Goal: Task Accomplishment & Management: Use online tool/utility

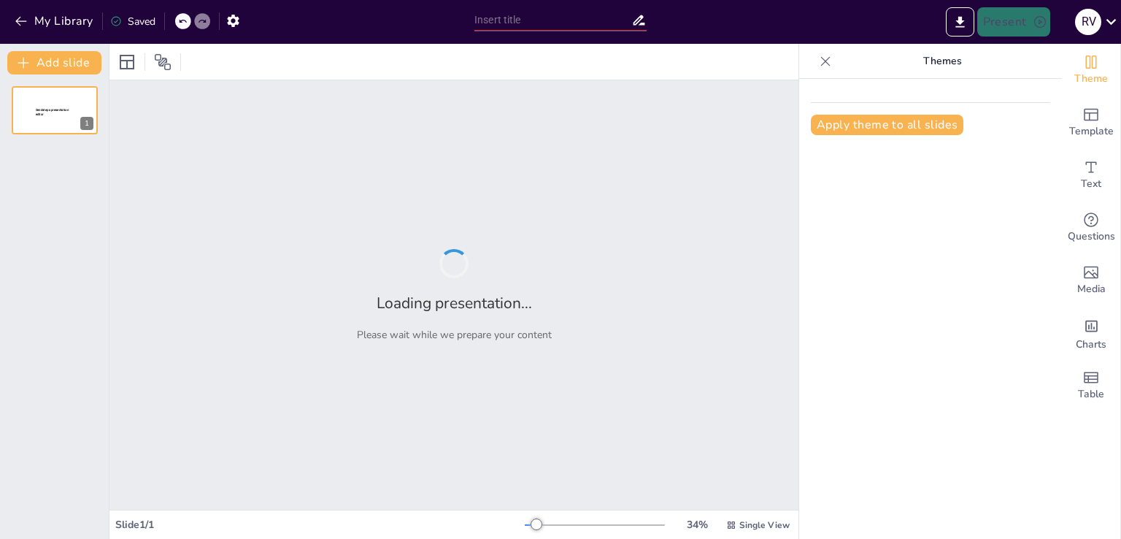
type input "Fomentando la Innovación y Creatividad en la Enseñanza Secundaria"
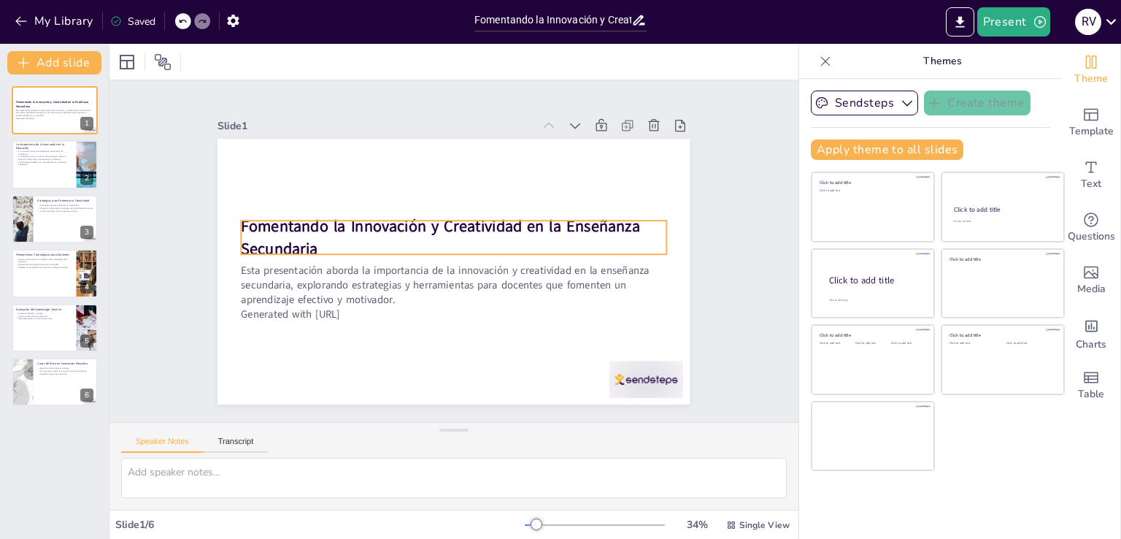
click at [309, 242] on p "Fomentando la Innovación y Creatividad en la Enseñanza Secundaria" at bounding box center [444, 261] width 345 height 317
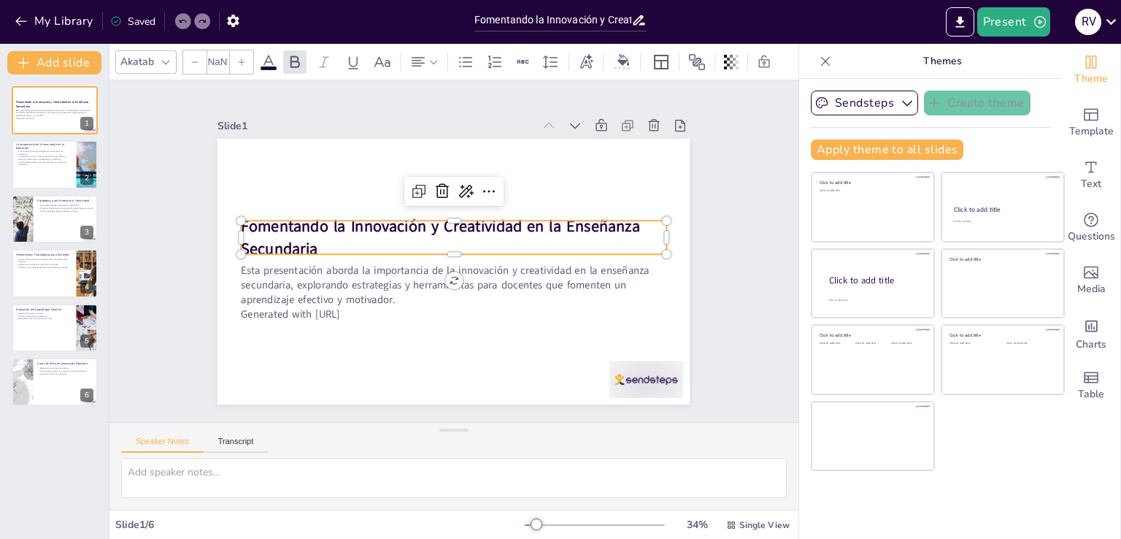
type input "48"
click at [301, 241] on strong "Fomentando la Innovación y Creatividad en la Enseñanza Secundaria" at bounding box center [454, 224] width 326 height 283
click at [334, 239] on p "Fomentando la Innovación y Creatividad en la Enseñanza Secundaria" at bounding box center [462, 239] width 370 height 285
click at [18, 153] on p "La innovación permite la adaptación de métodos de enseñanza." at bounding box center [43, 152] width 57 height 5
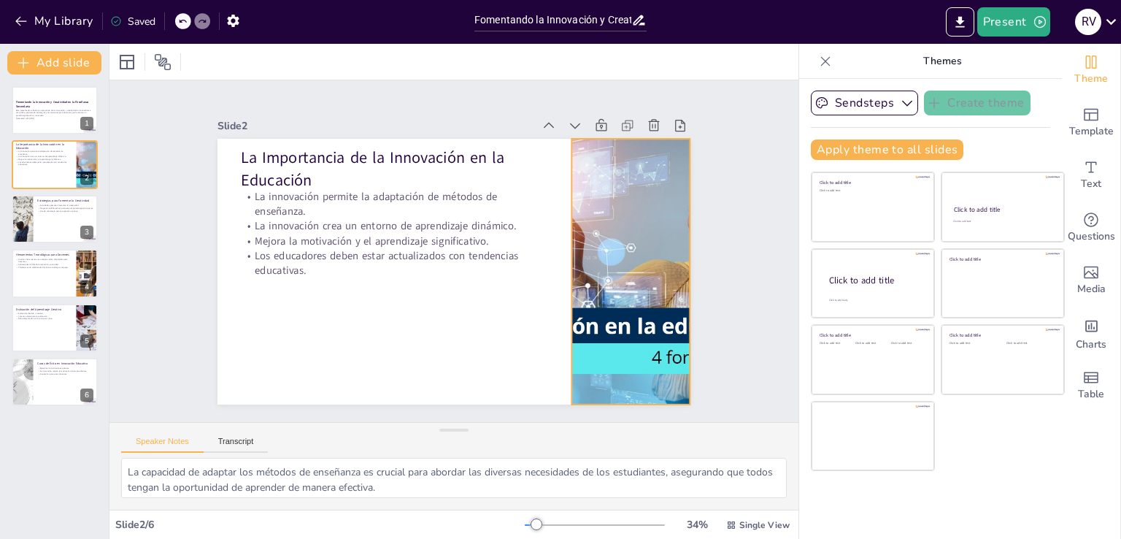
click at [631, 304] on div at bounding box center [615, 325] width 579 height 414
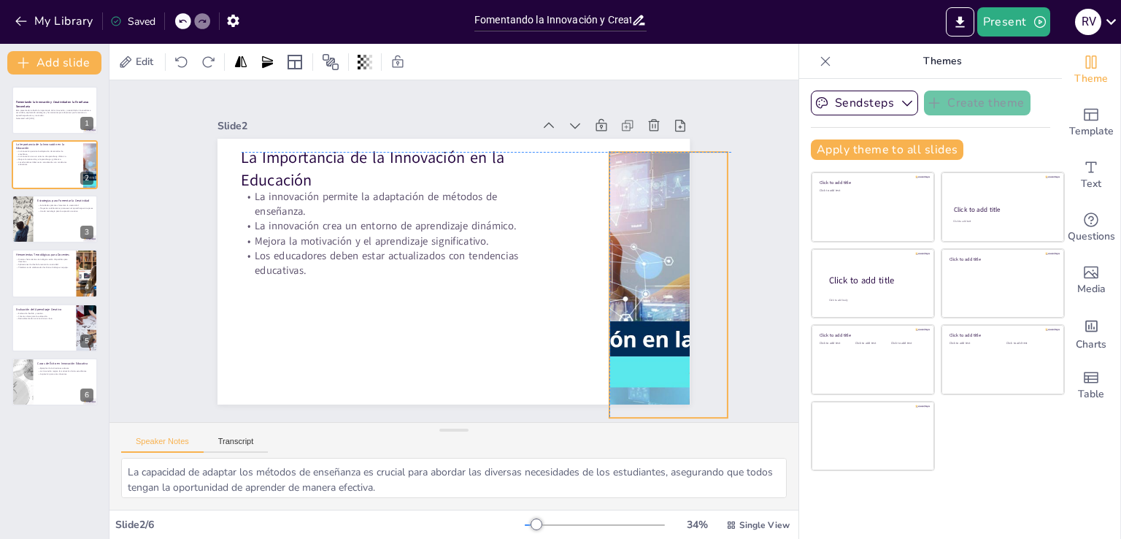
drag, startPoint x: 678, startPoint y: 264, endPoint x: 718, endPoint y: 277, distance: 42.7
click at [686, 277] on div "Slide 1 Fomentando la Innovación y Creatividad en la Enseñanza Secundaria Esta …" at bounding box center [454, 251] width 463 height 622
drag, startPoint x: 599, startPoint y: 280, endPoint x: 472, endPoint y: 271, distance: 126.7
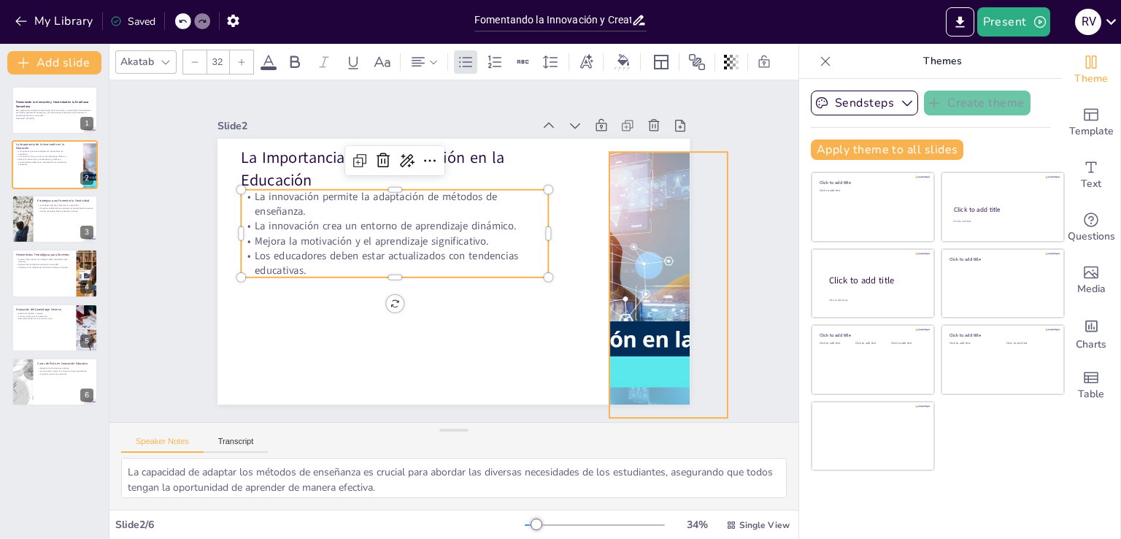
click at [606, 283] on div at bounding box center [488, 466] width 414 height 580
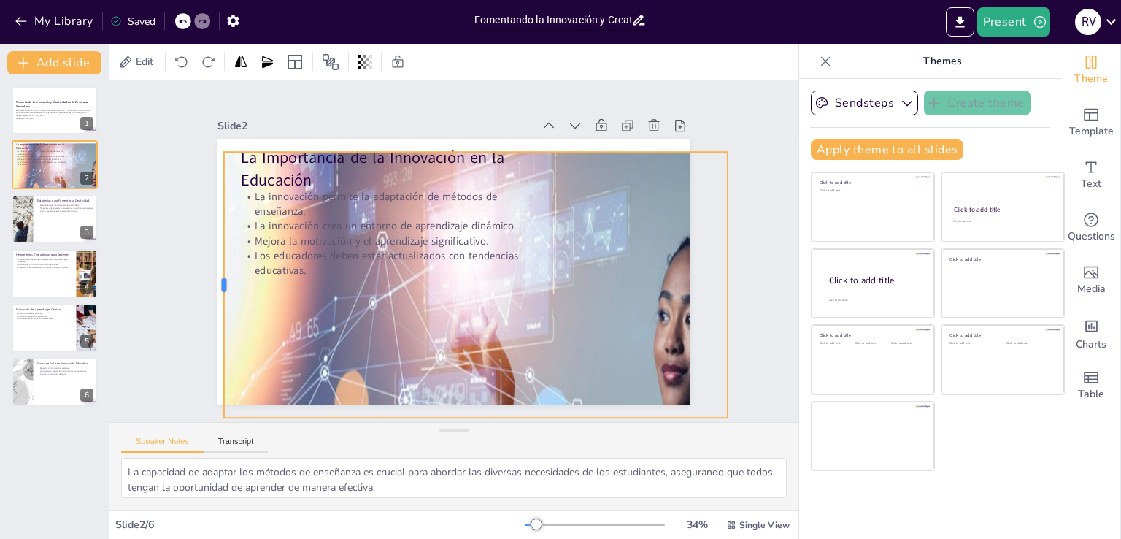
drag, startPoint x: 599, startPoint y: 278, endPoint x: 213, endPoint y: 167, distance: 401.2
click at [213, 167] on div "La Importancia de la Innovación en la Educación La innovación permite la adapta…" at bounding box center [436, 262] width 467 height 542
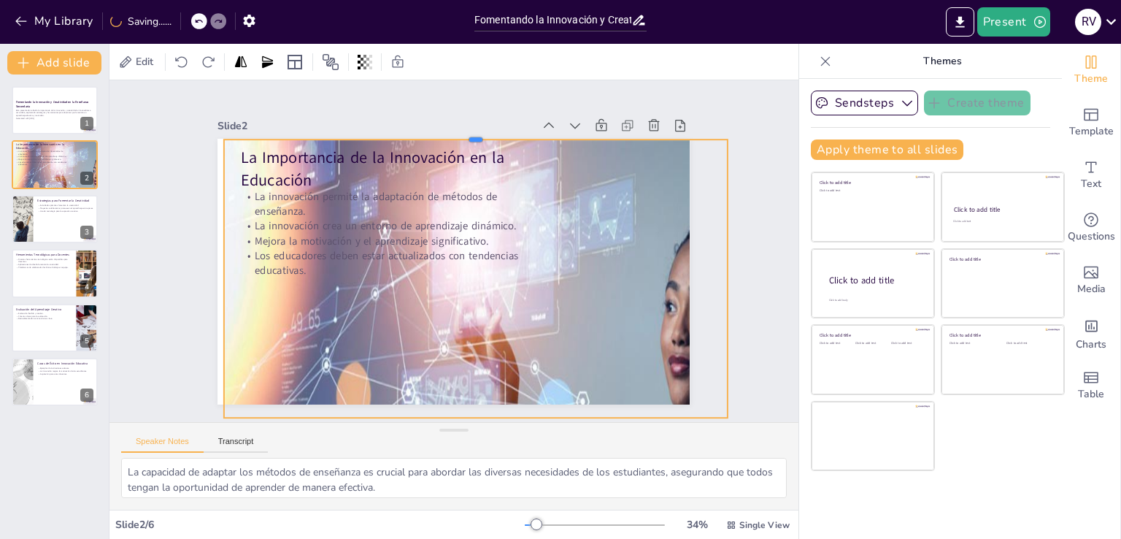
drag, startPoint x: 464, startPoint y: 146, endPoint x: 464, endPoint y: 134, distance: 12.4
click at [464, 134] on div "La Importancia de la Innovación en la Educación La innovación permite la adapta…" at bounding box center [440, 265] width 529 height 513
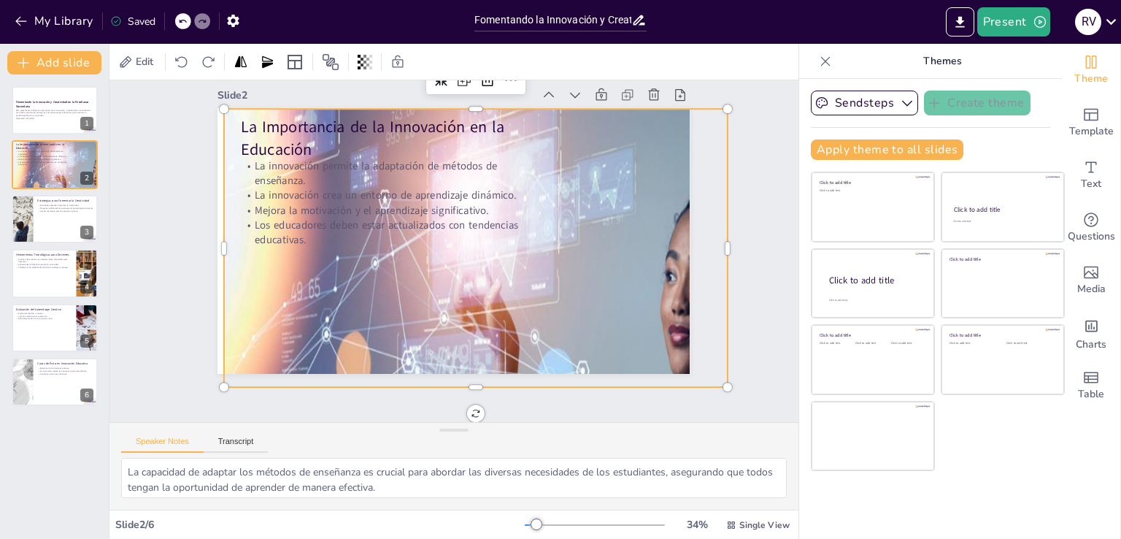
scroll to position [1, 0]
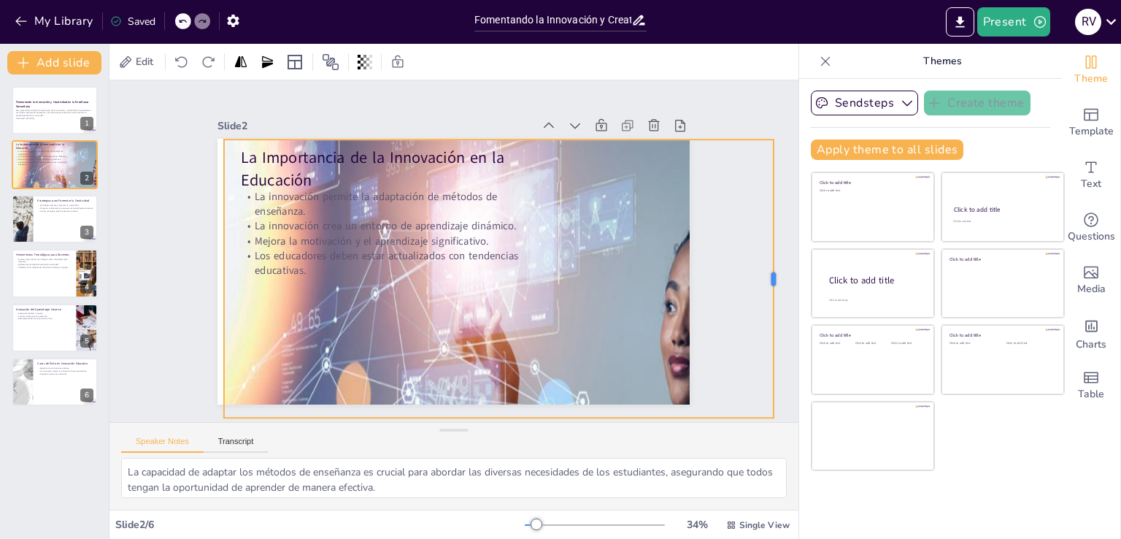
drag, startPoint x: 718, startPoint y: 234, endPoint x: 764, endPoint y: 237, distance: 46.1
click at [740, 445] on div at bounding box center [623, 531] width 232 height 173
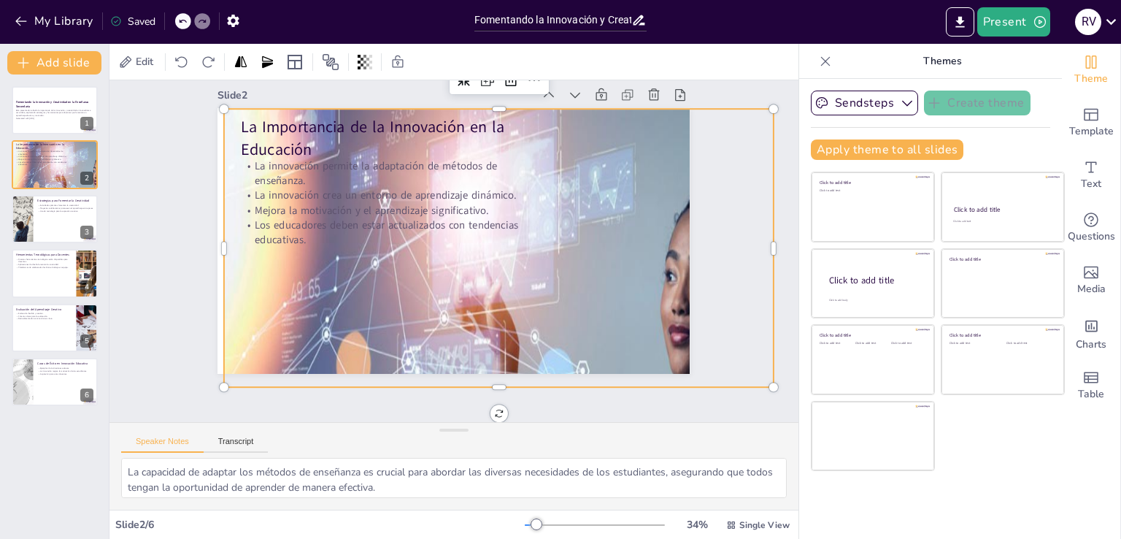
click at [626, 253] on div at bounding box center [240, 296] width 875 height 915
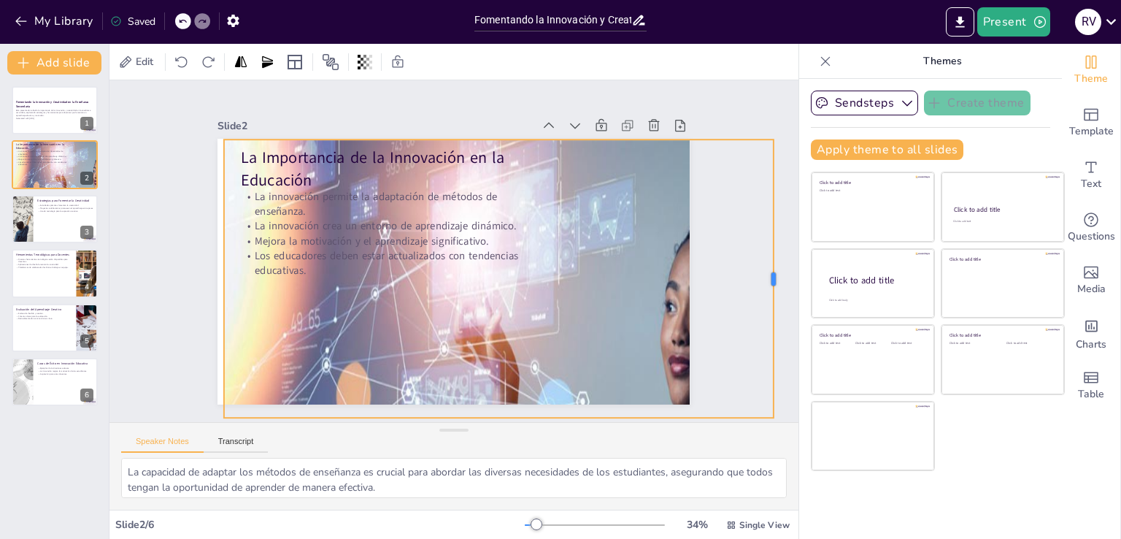
scroll to position [1, 0]
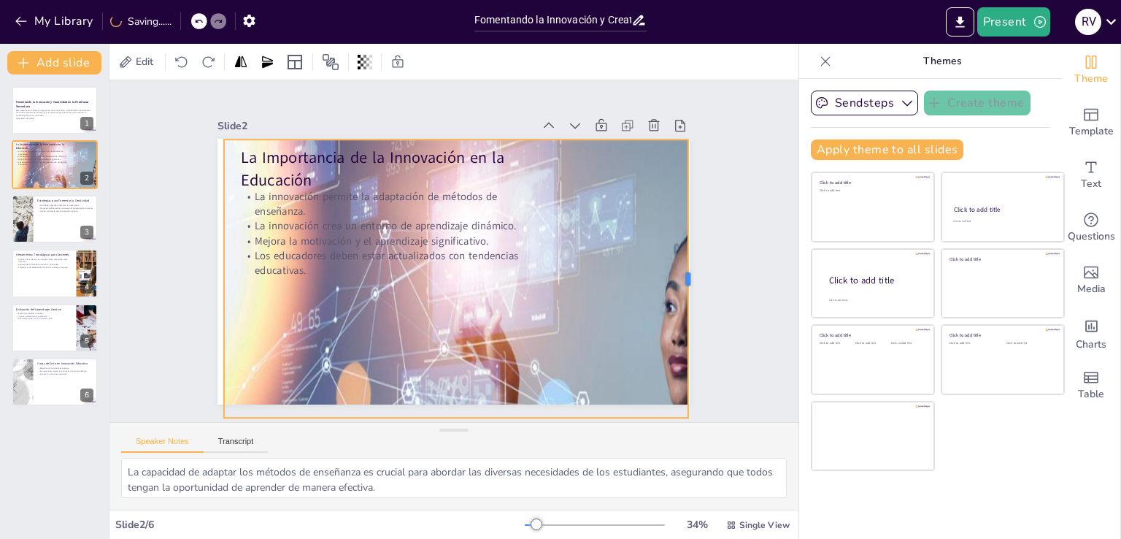
drag, startPoint x: 763, startPoint y: 234, endPoint x: 678, endPoint y: 253, distance: 87.4
click at [355, 285] on div at bounding box center [257, 392] width 195 height 215
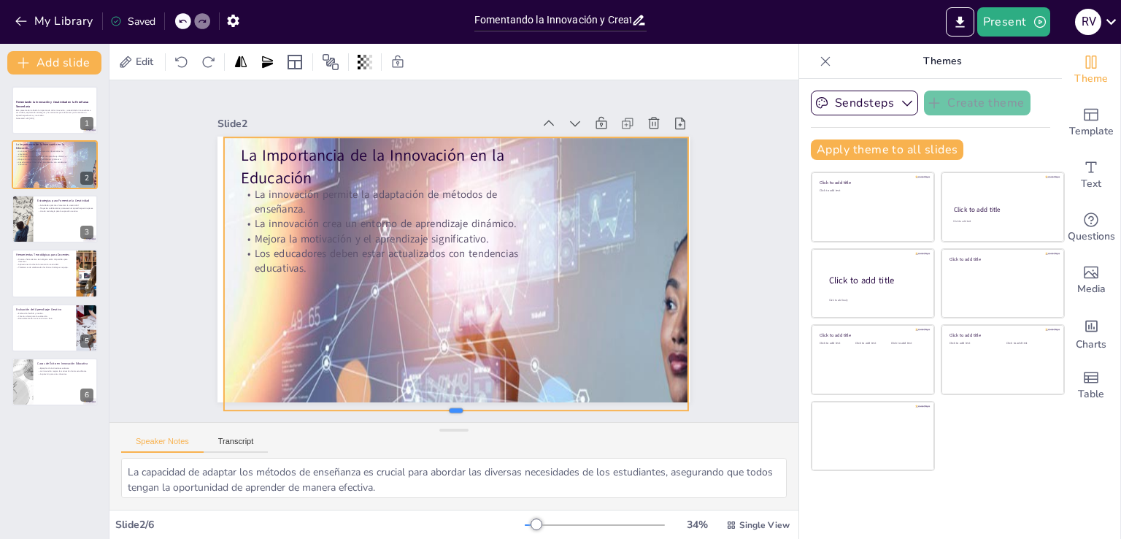
click at [452, 372] on div "La Importancia de la Innovación en la Educación La innovación permite la adapta…" at bounding box center [437, 259] width 435 height 540
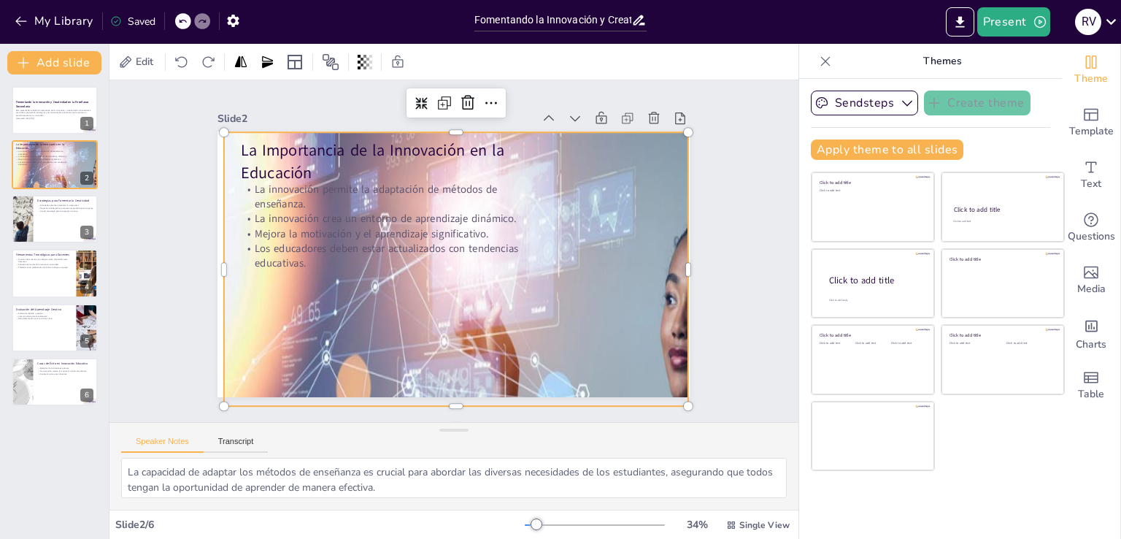
scroll to position [32, 0]
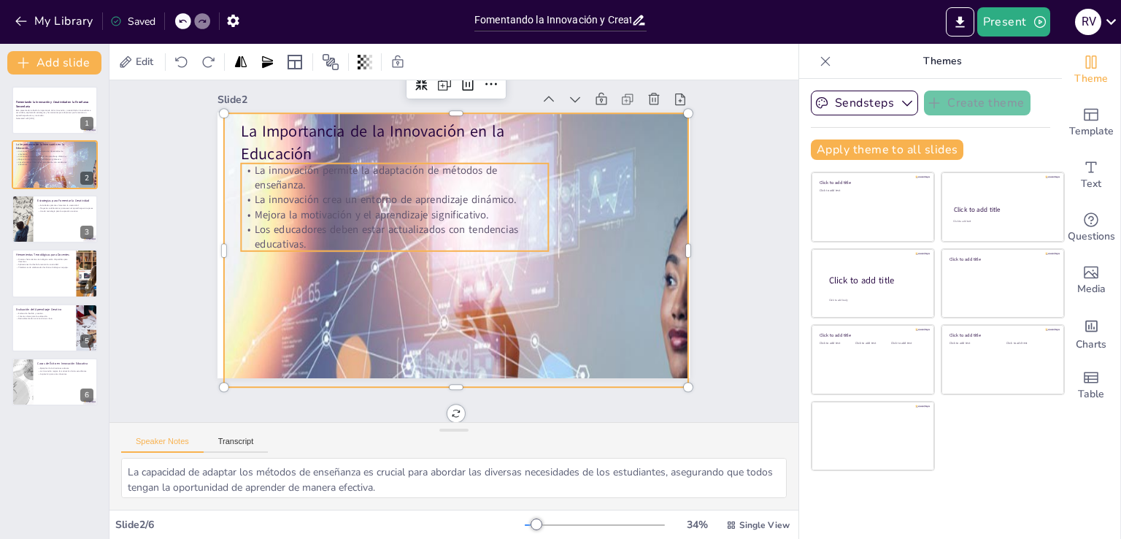
click at [445, 226] on div "La innovación permite la adaptación de métodos de enseñanza. La innovación crea…" at bounding box center [496, 311] width 319 height 179
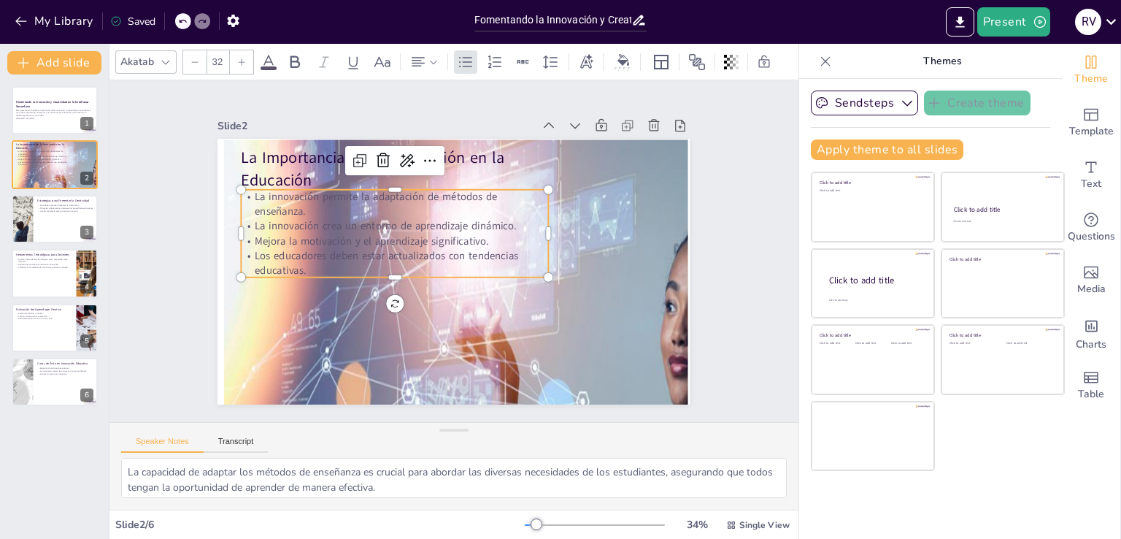
scroll to position [0, 0]
click at [418, 254] on p "Los educadores deben estar actualizados con tendencias educativas." at bounding box center [448, 191] width 61 height 309
click at [418, 269] on p "Los educadores deben estar actualizados con tendencias educativas." at bounding box center [448, 191] width 61 height 309
click at [325, 265] on p "Los educadores deben estar actualizados con tendencias educativas." at bounding box center [414, 206] width 179 height 280
click at [428, 265] on p "Los educadores deben estar actualizados con tendencias educativas." at bounding box center [442, 192] width 29 height 307
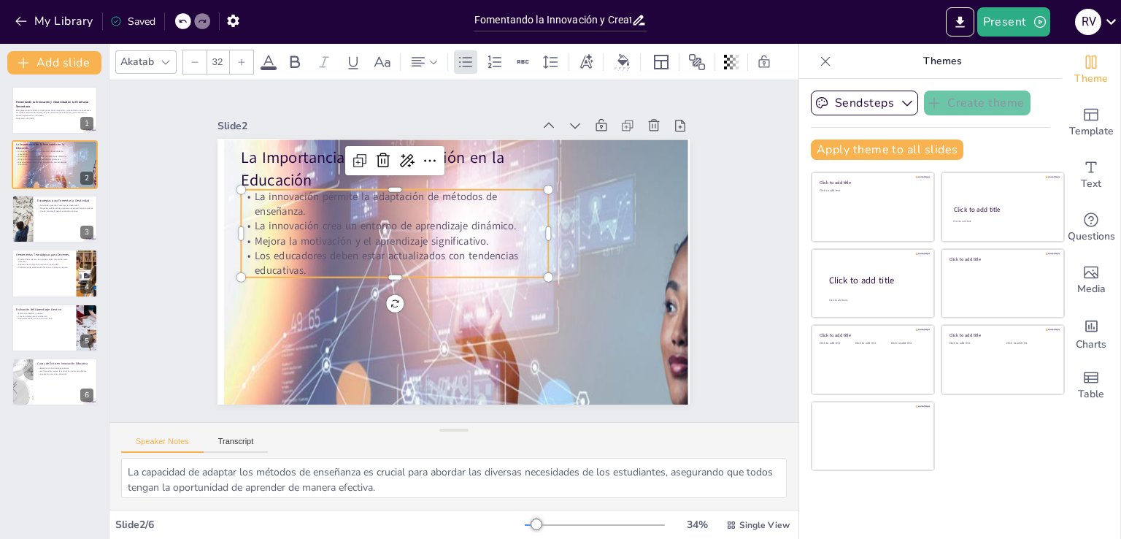
click at [360, 254] on p "Mejora la motivación y el aprendizaje significativo." at bounding box center [513, 261] width 307 height 15
click at [451, 255] on p "Los educadores deben estar actualizados con tendencias educativas." at bounding box center [465, 310] width 29 height 307
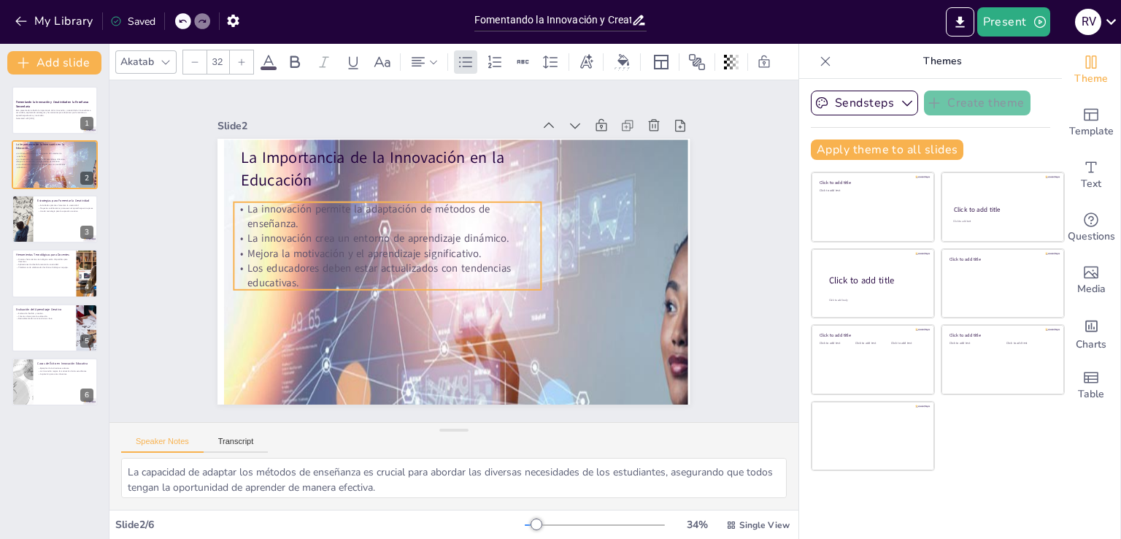
drag, startPoint x: 288, startPoint y: 261, endPoint x: 281, endPoint y: 273, distance: 14.4
click at [370, 273] on p "Los educadores deben estar actualizados con tendencias educativas." at bounding box center [416, 191] width 93 height 307
click at [386, 310] on icon at bounding box center [388, 320] width 20 height 20
click at [407, 278] on p "Los educadores deben estar actualizados con tendencias educativas." at bounding box center [437, 182] width 61 height 309
click at [383, 227] on icon at bounding box center [370, 239] width 24 height 24
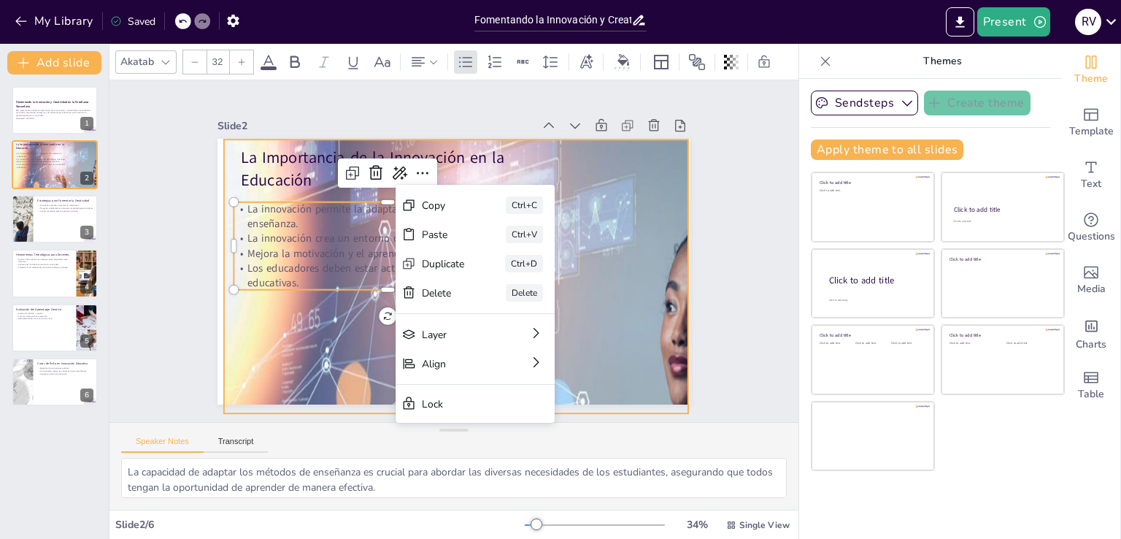
click at [317, 340] on div at bounding box center [261, 401] width 710 height 780
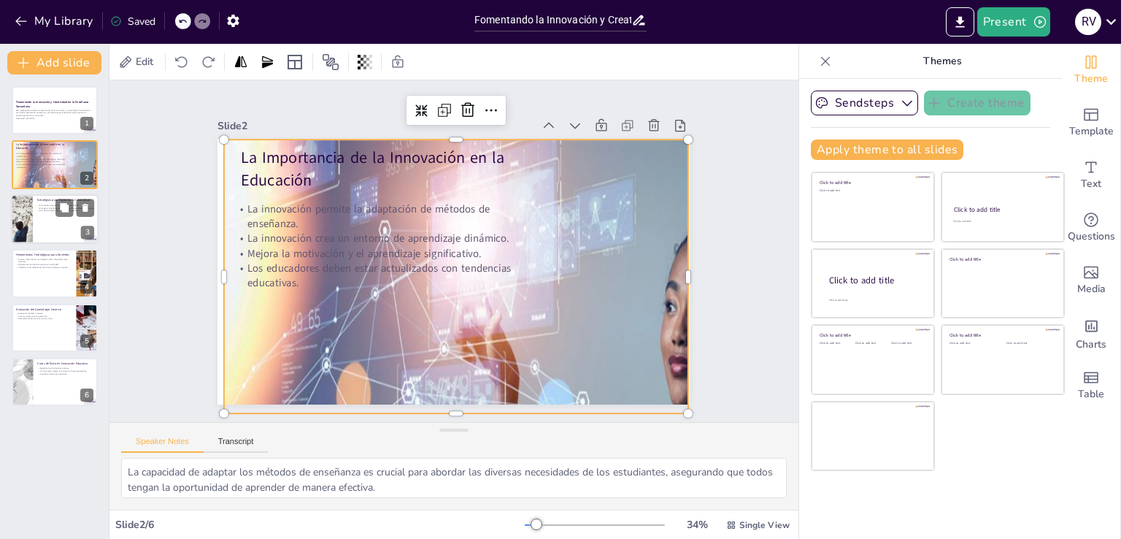
click at [47, 231] on div at bounding box center [55, 219] width 88 height 50
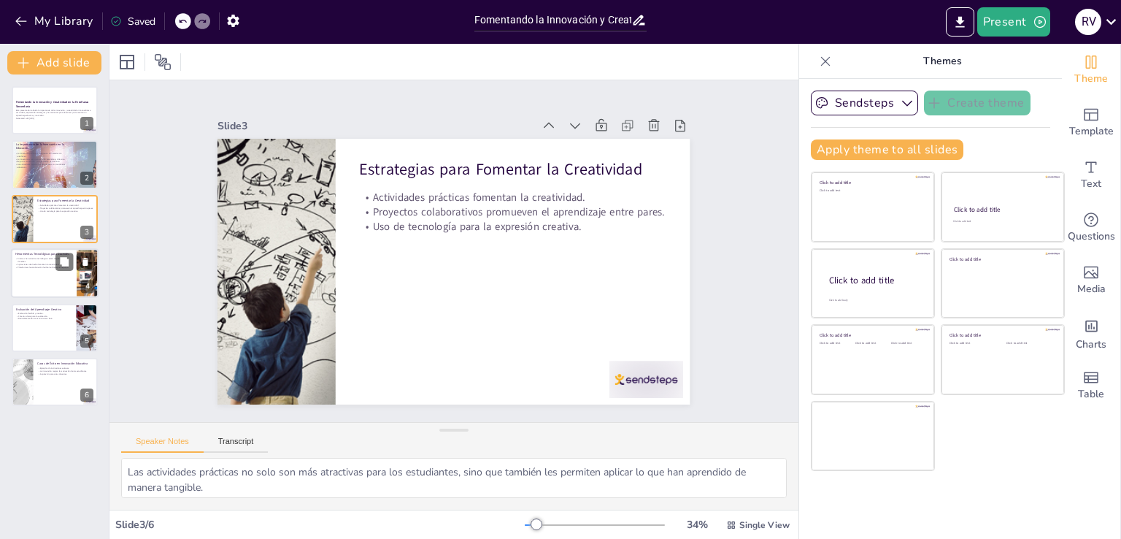
click at [20, 275] on div at bounding box center [55, 273] width 88 height 50
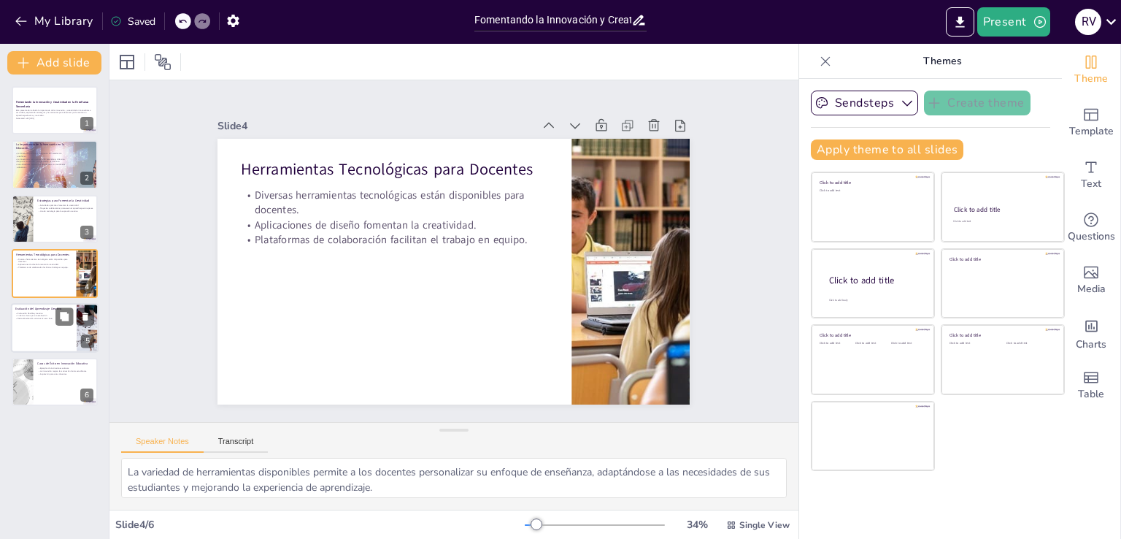
click at [53, 325] on div at bounding box center [55, 328] width 88 height 50
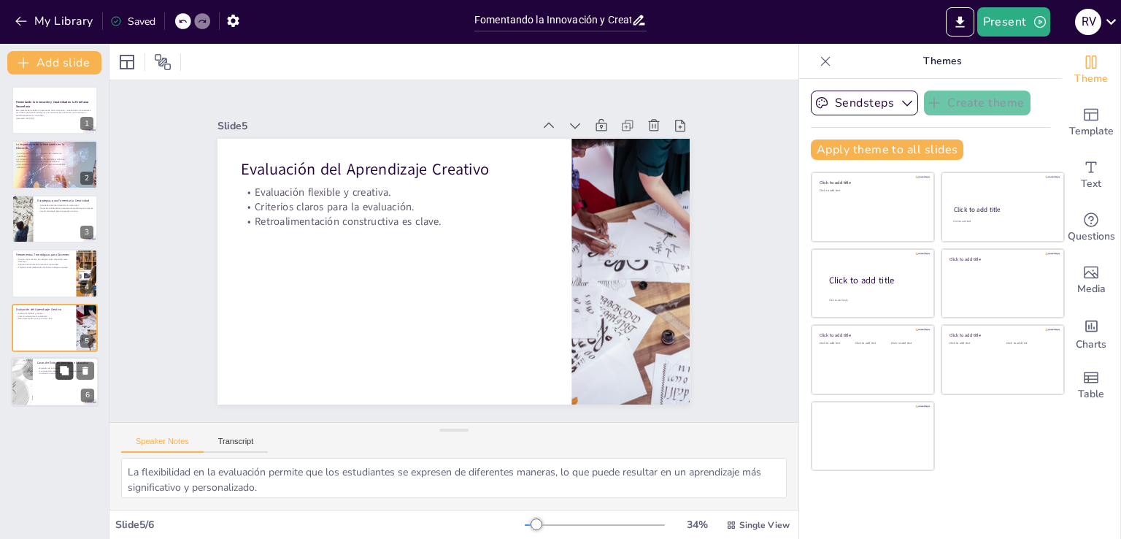
click at [59, 371] on icon at bounding box center [64, 370] width 10 height 10
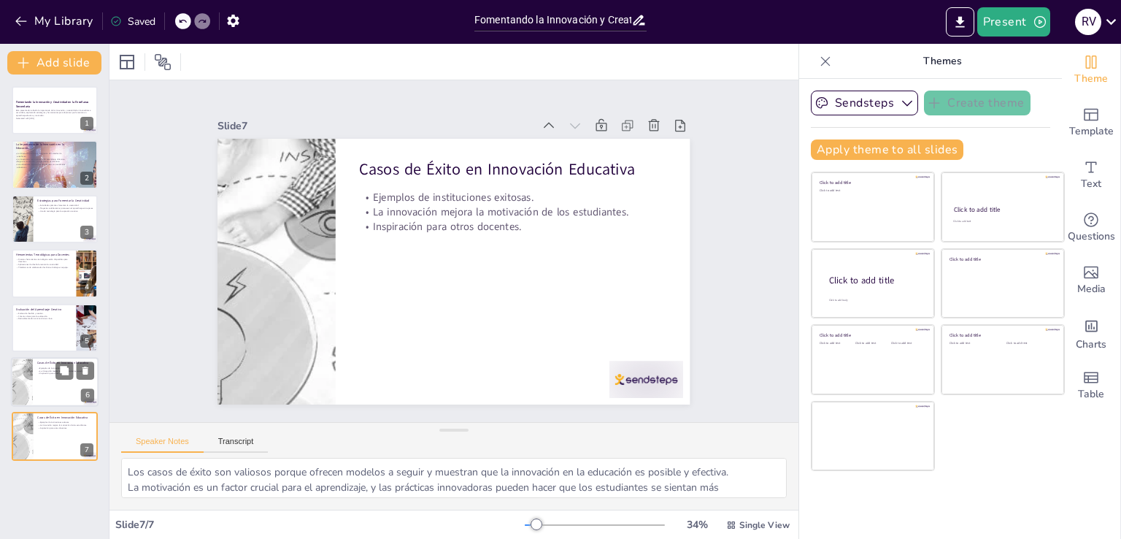
click at [61, 381] on div at bounding box center [55, 382] width 88 height 50
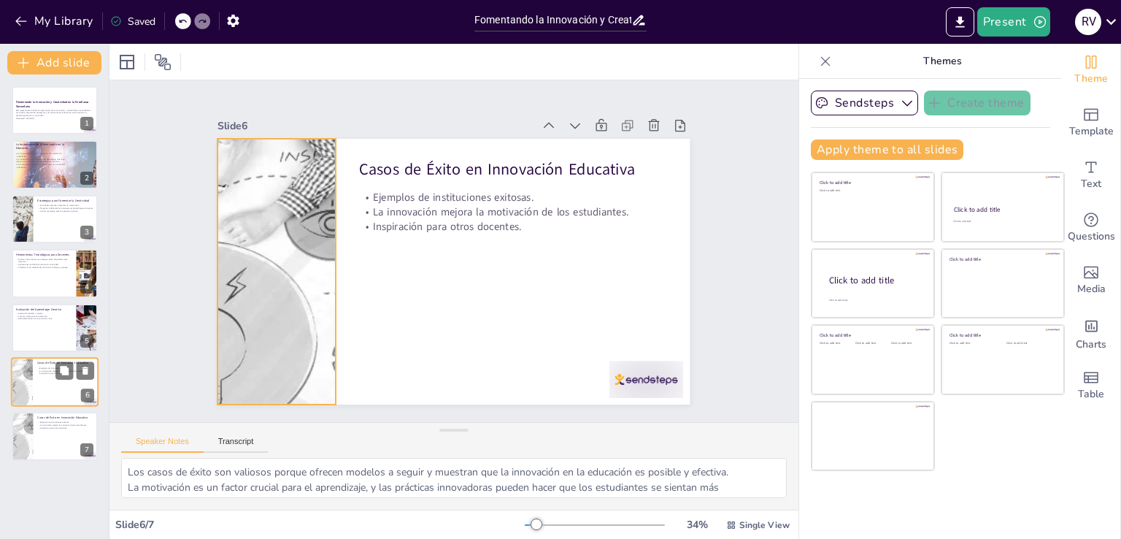
click at [31, 389] on div at bounding box center [22, 382] width 150 height 50
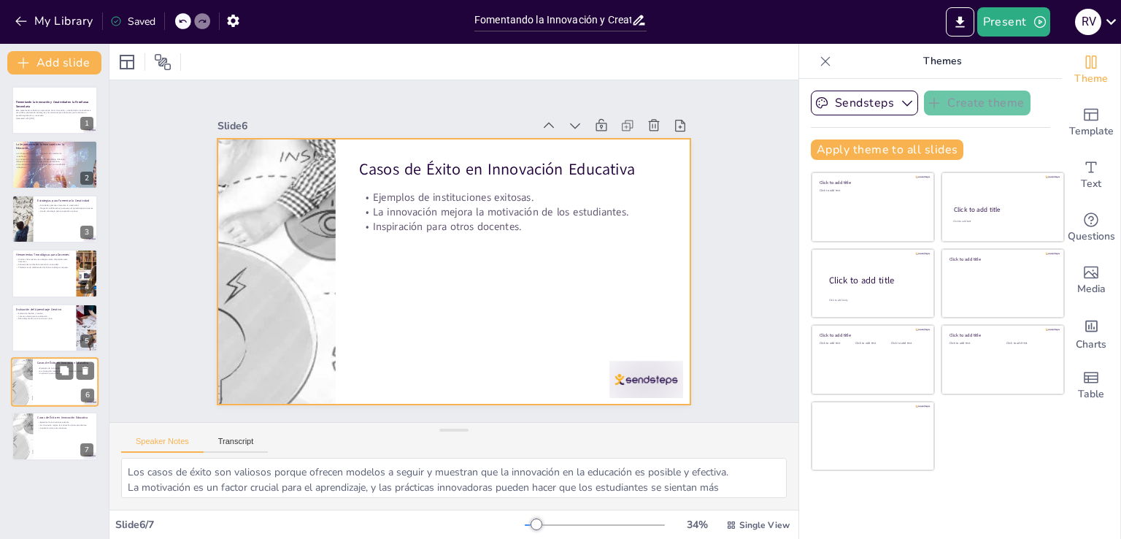
click at [40, 389] on div at bounding box center [55, 382] width 88 height 50
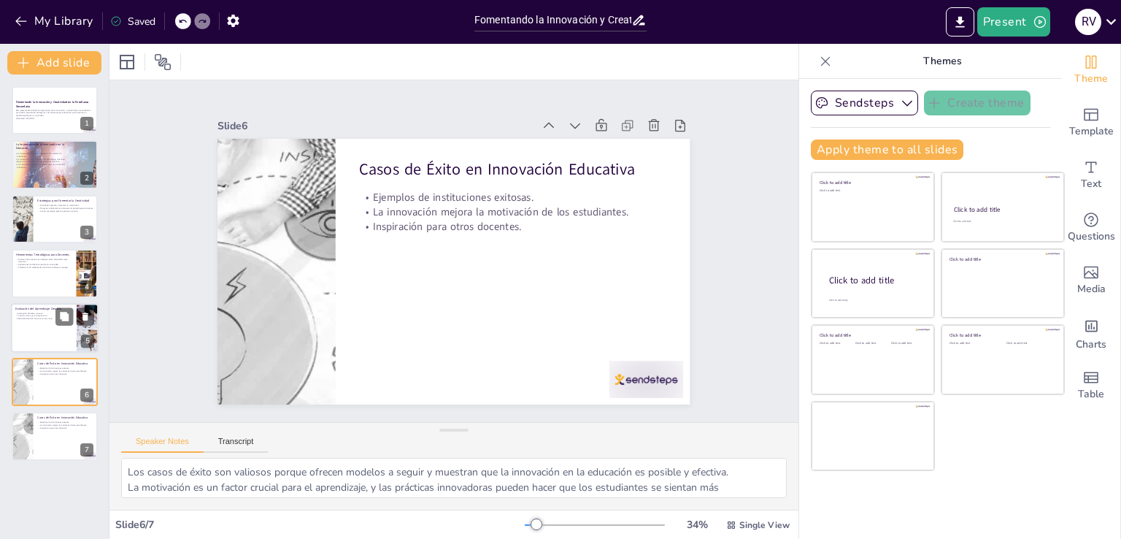
click at [45, 336] on div at bounding box center [55, 328] width 88 height 50
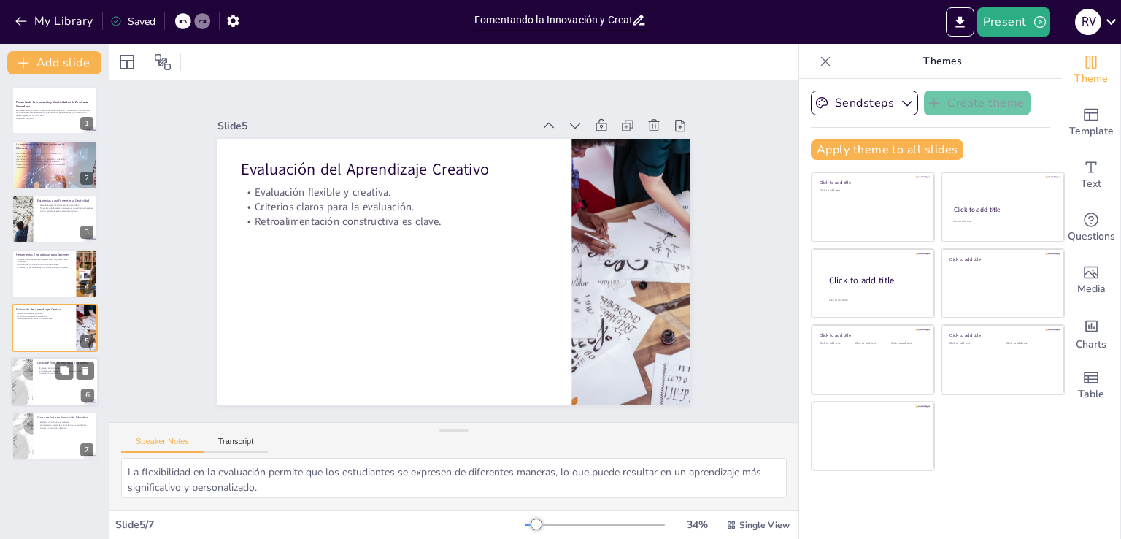
click at [35, 388] on div at bounding box center [55, 382] width 88 height 50
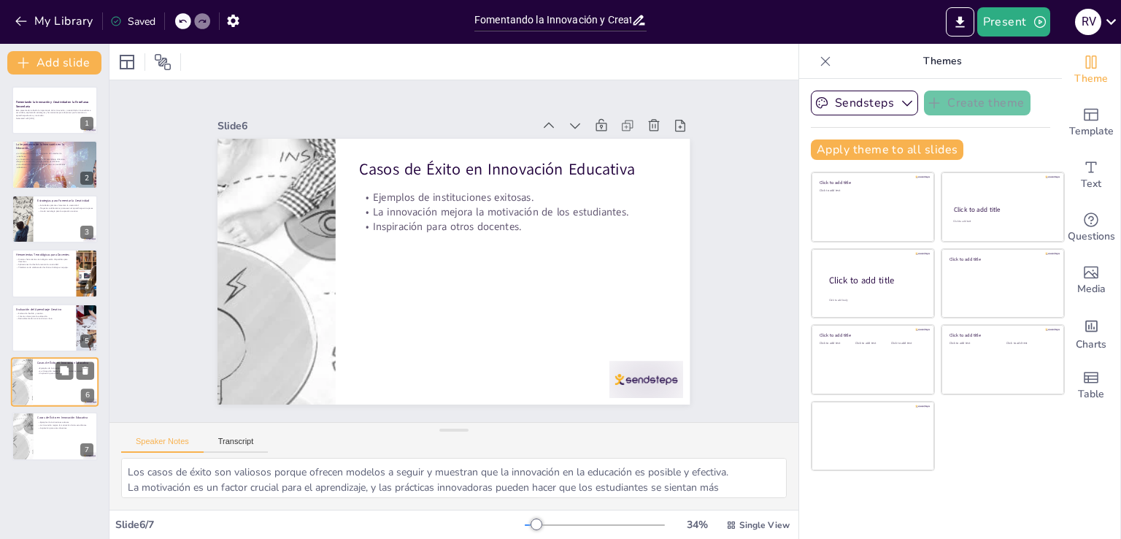
drag, startPoint x: 35, startPoint y: 388, endPoint x: 28, endPoint y: 366, distance: 23.6
click at [28, 366] on div at bounding box center [22, 382] width 150 height 50
click at [87, 372] on icon at bounding box center [86, 371] width 6 height 8
click at [88, 372] on icon at bounding box center [85, 370] width 10 height 10
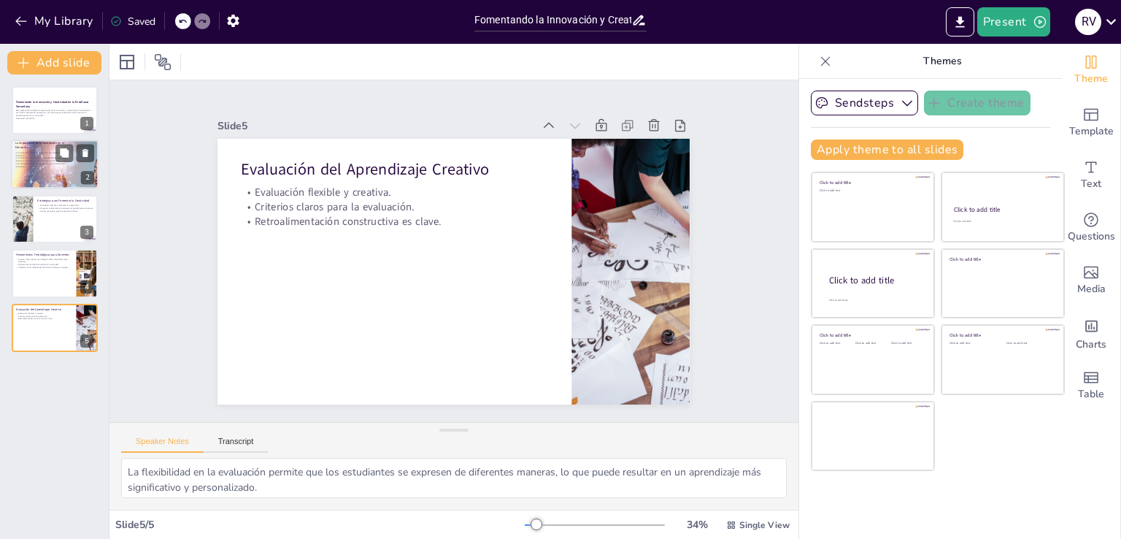
click at [40, 165] on p "Los educadores deben estar actualizados con tendencias educativas." at bounding box center [42, 165] width 57 height 5
type textarea "La capacidad de adaptar los métodos de enseñanza es crucial para abordar las di…"
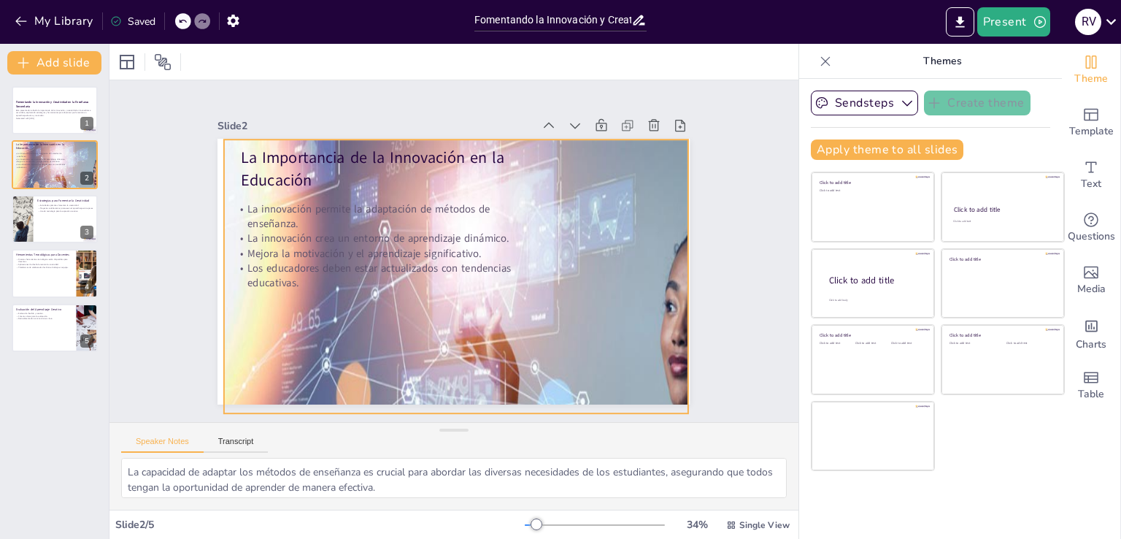
click at [217, 217] on div at bounding box center [278, 420] width 774 height 834
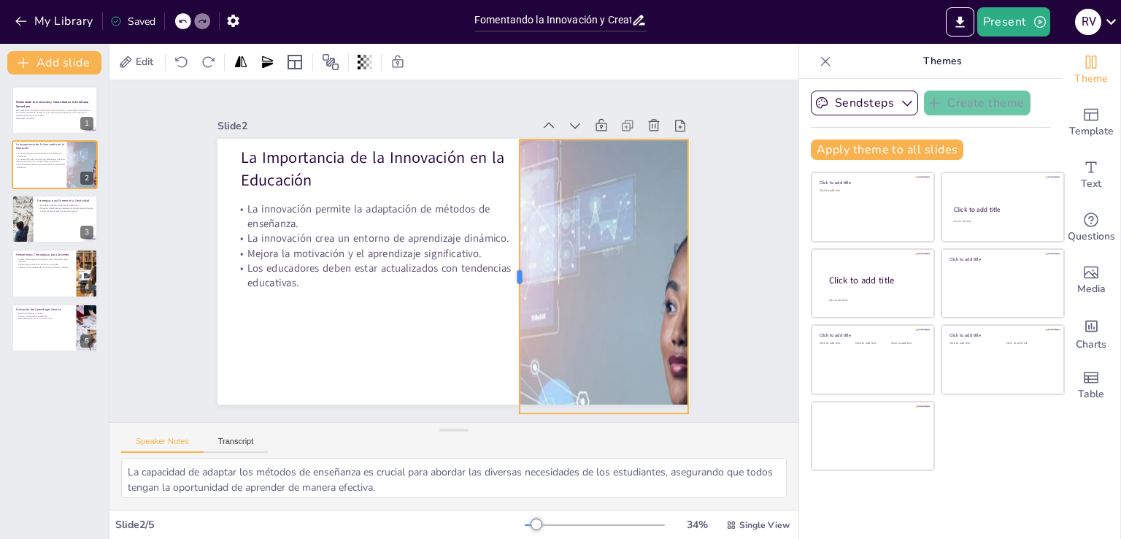
drag, startPoint x: 212, startPoint y: 271, endPoint x: 505, endPoint y: 282, distance: 293.0
click at [505, 247] on div at bounding box center [453, 186] width 255 height 122
click at [588, 407] on div at bounding box center [635, 384] width 170 height 47
drag, startPoint x: 588, startPoint y: 407, endPoint x: 584, endPoint y: 391, distance: 16.5
click at [584, 159] on div at bounding box center [571, 74] width 47 height 170
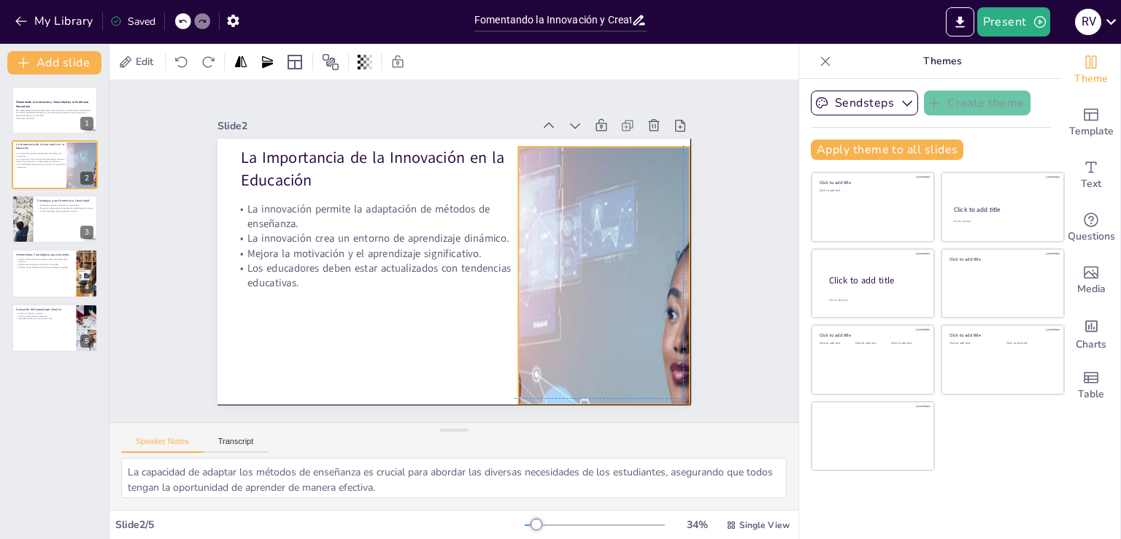
click at [624, 266] on div at bounding box center [332, 471] width 911 height 940
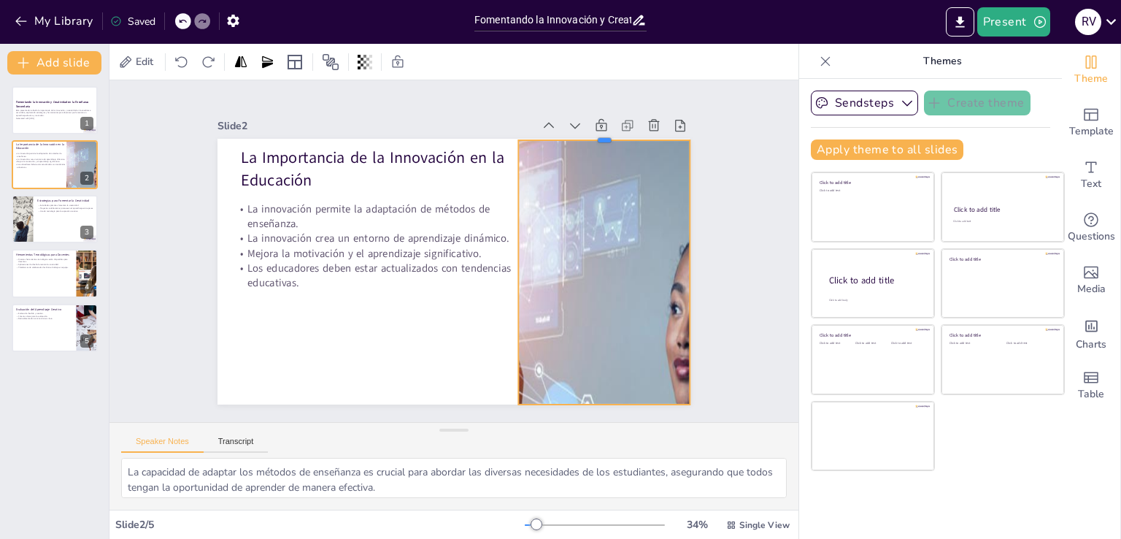
click at [588, 275] on div at bounding box center [612, 358] width 64 height 166
click at [967, 19] on icon "Export to PowerPoint" at bounding box center [960, 22] width 15 height 15
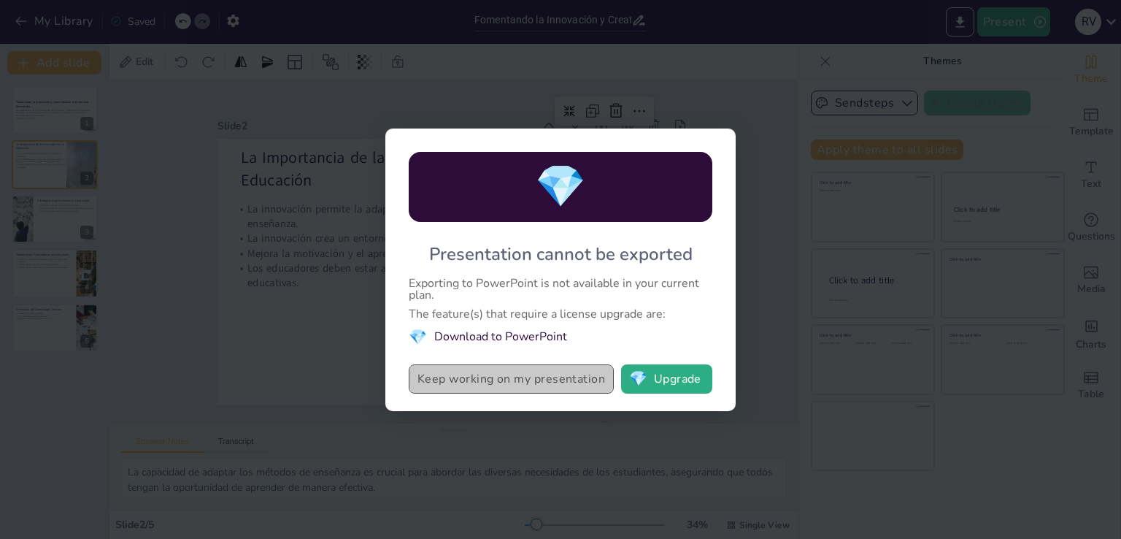
click at [534, 383] on button "Keep working on my presentation" at bounding box center [511, 378] width 205 height 29
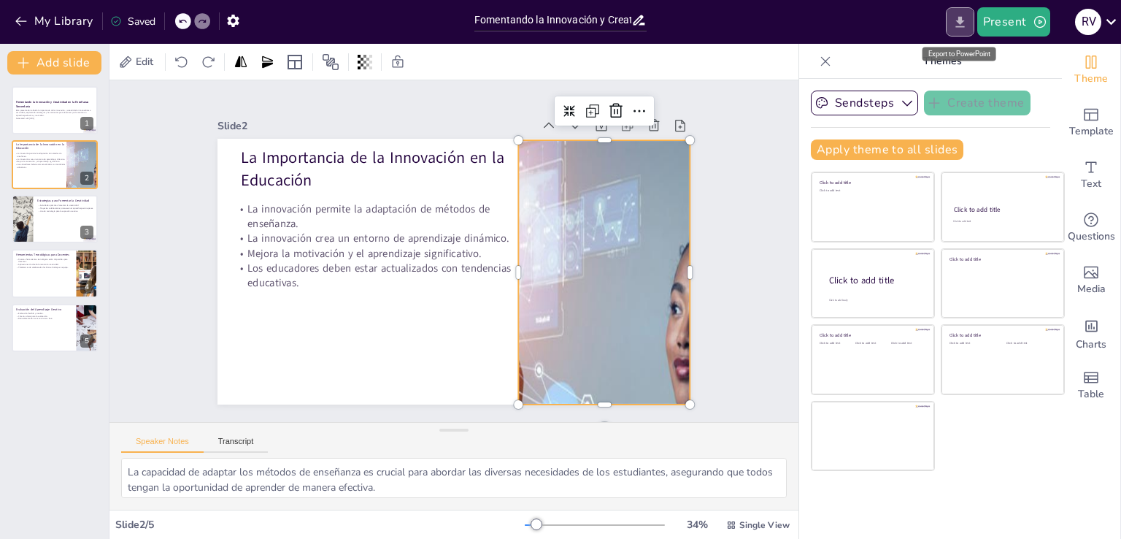
click at [967, 27] on icon "Export to PowerPoint" at bounding box center [960, 22] width 15 height 15
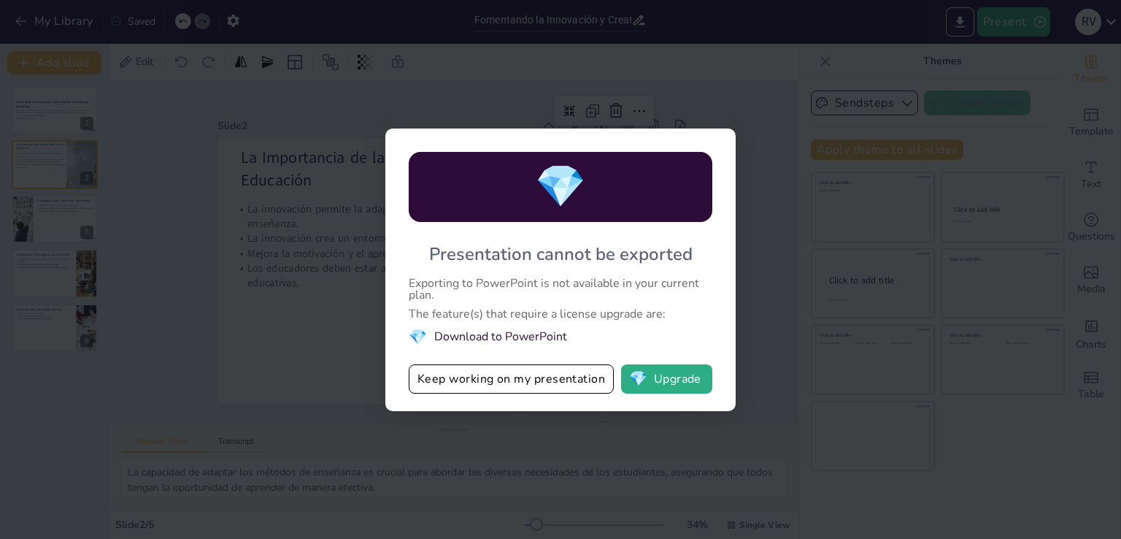
drag, startPoint x: 689, startPoint y: 367, endPoint x: 691, endPoint y: 358, distance: 9.0
click at [691, 358] on div "💎 Presentation cannot be exported Exporting to PowerPoint is not available in y…" at bounding box center [561, 270] width 350 height 283
click at [684, 383] on button "💎 Upgrade" at bounding box center [666, 378] width 91 height 29
